Goal: Find specific page/section: Find specific page/section

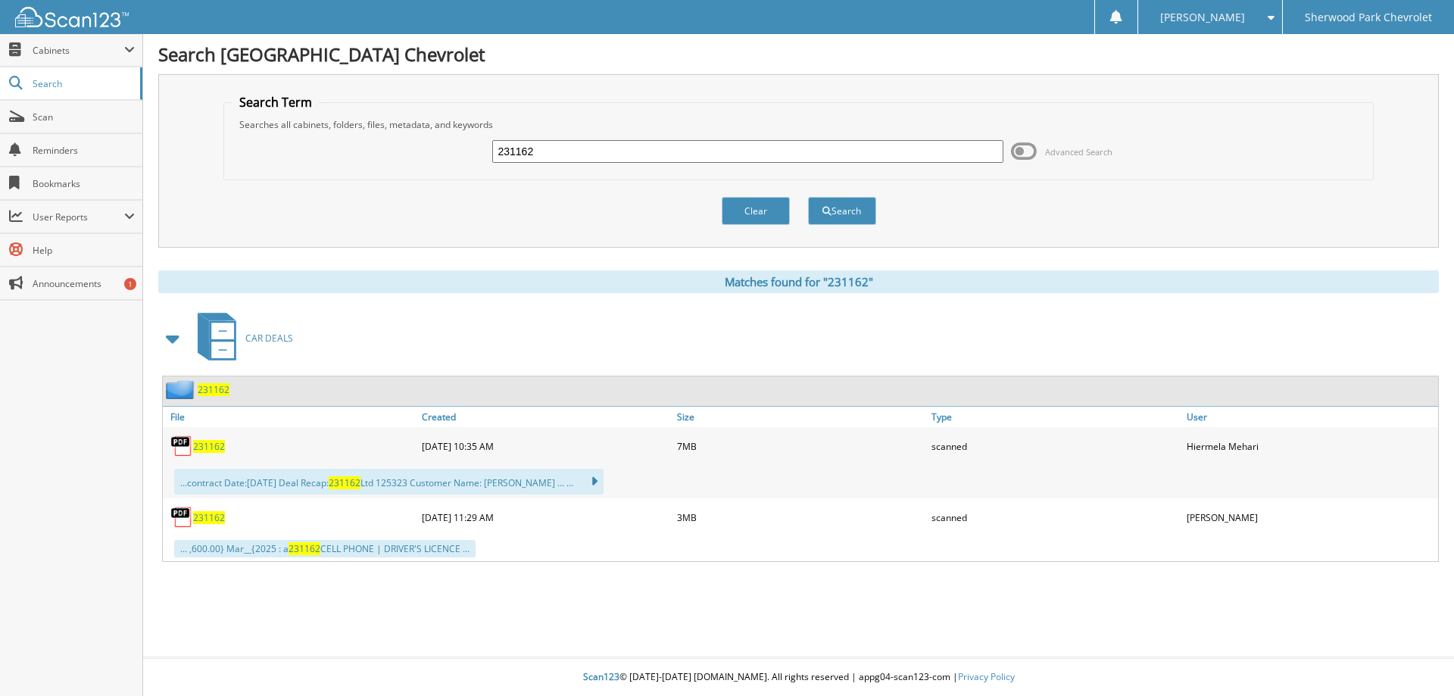
drag, startPoint x: 0, startPoint y: 0, endPoint x: 386, endPoint y: 154, distance: 415.8
click at [412, 168] on div "231162 Advanced Search" at bounding box center [799, 151] width 1134 height 41
type input "216832"
click at [808, 197] on button "Search" at bounding box center [842, 211] width 68 height 28
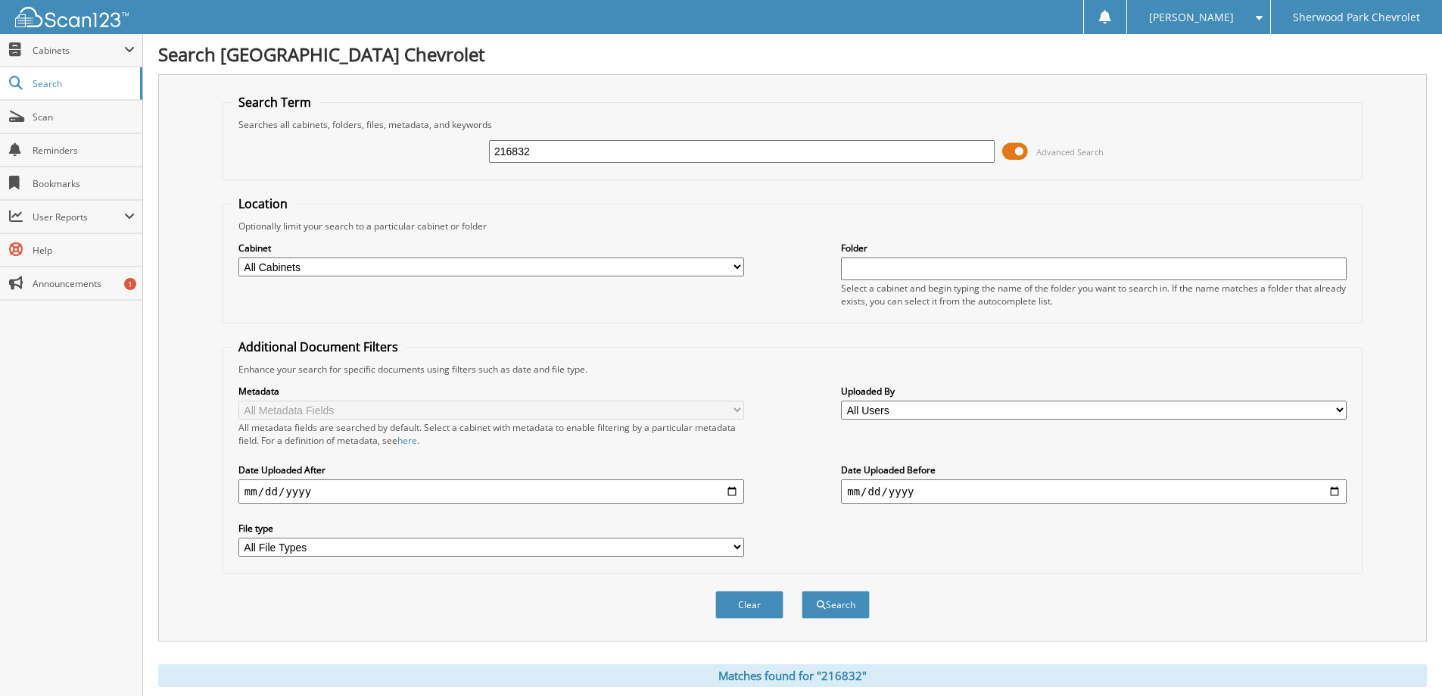
click at [1017, 157] on span at bounding box center [1015, 151] width 26 height 23
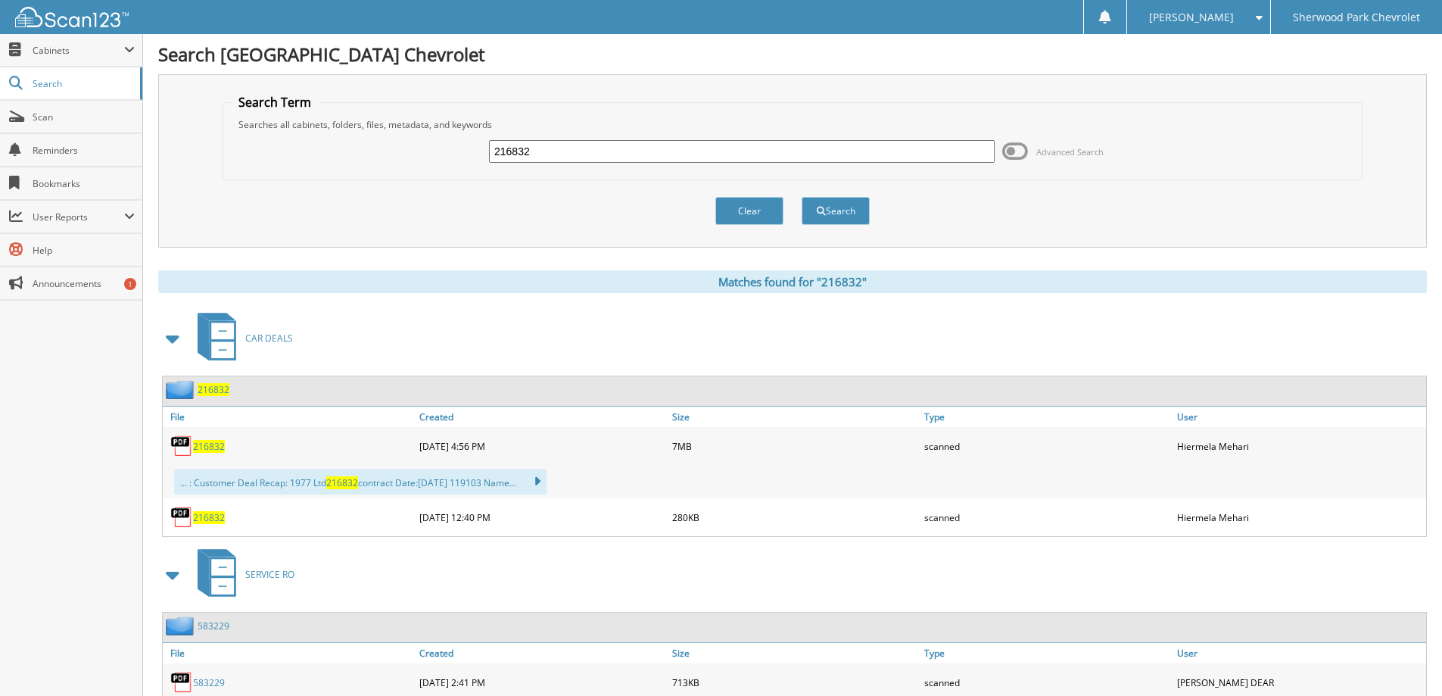
click at [194, 443] on span "216832" at bounding box center [209, 446] width 32 height 13
click at [181, 446] on img at bounding box center [181, 446] width 23 height 23
click at [206, 449] on span "216832" at bounding box center [209, 446] width 32 height 13
